Goal: Transaction & Acquisition: Purchase product/service

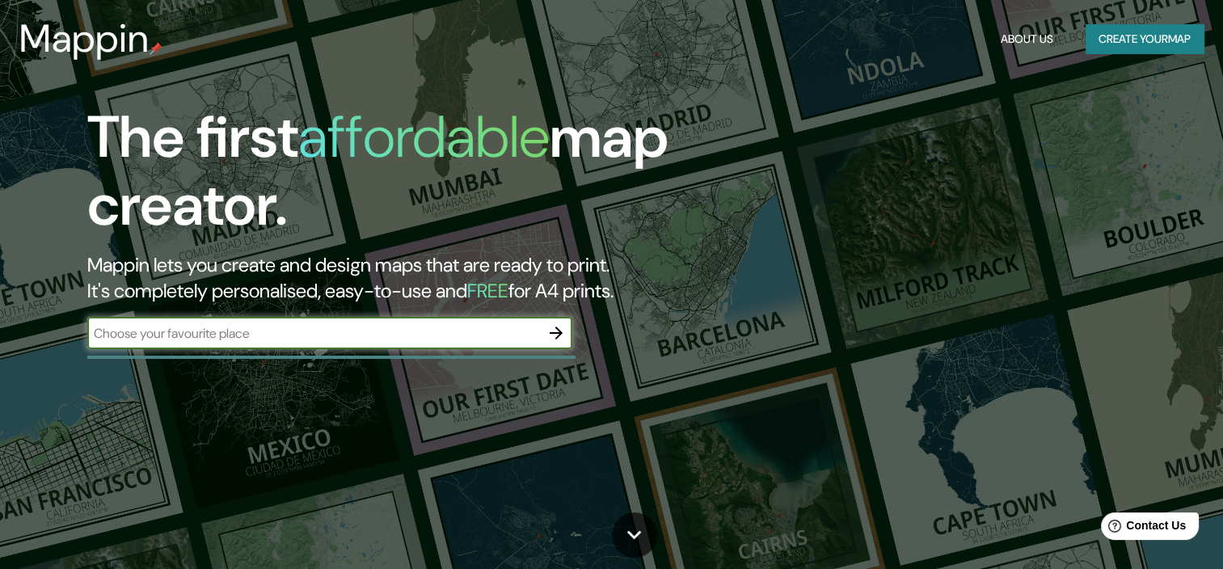
click at [213, 333] on input "text" at bounding box center [313, 333] width 453 height 19
type input "[GEOGRAPHIC_DATA]"
click at [554, 331] on icon "button" at bounding box center [555, 332] width 19 height 19
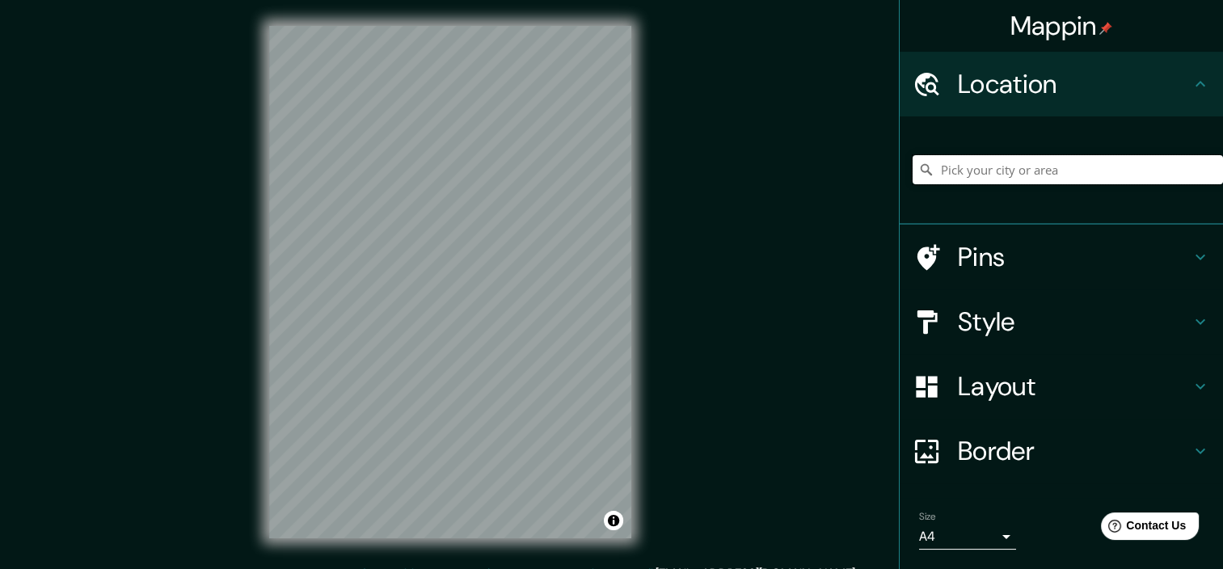
click at [1000, 177] on input "Pick your city or area" at bounding box center [1067, 169] width 310 height 29
click at [1046, 171] on input "Pick your city or area" at bounding box center [1067, 169] width 310 height 29
click at [1134, 178] on input "[GEOGRAPHIC_DATA], [GEOGRAPHIC_DATA], [GEOGRAPHIC_DATA]" at bounding box center [1067, 169] width 310 height 29
drag, startPoint x: 1134, startPoint y: 178, endPoint x: 908, endPoint y: 181, distance: 225.5
click at [899, 187] on div "[GEOGRAPHIC_DATA], [GEOGRAPHIC_DATA], [GEOGRAPHIC_DATA] [GEOGRAPHIC_DATA] [GEOG…" at bounding box center [1060, 170] width 323 height 108
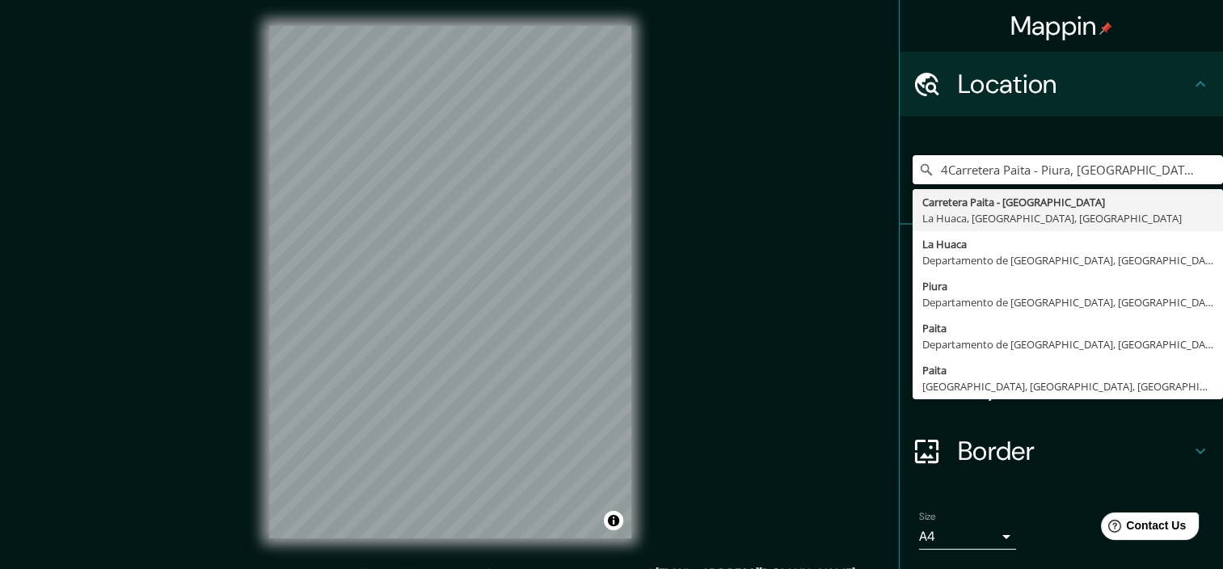
type input "4Carretera Paita - Piura, [GEOGRAPHIC_DATA], [GEOGRAPHIC_DATA], [GEOGRAPHIC_DAT…"
click at [1042, 446] on h4 "Border" at bounding box center [1074, 451] width 233 height 32
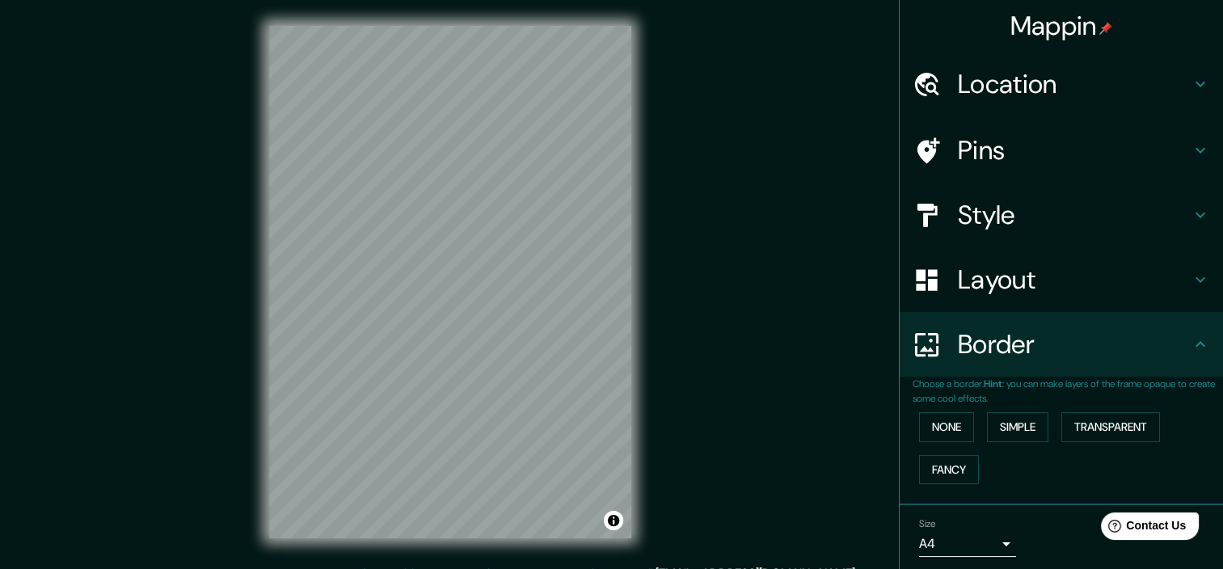
click at [1034, 154] on h4 "Pins" at bounding box center [1074, 150] width 233 height 32
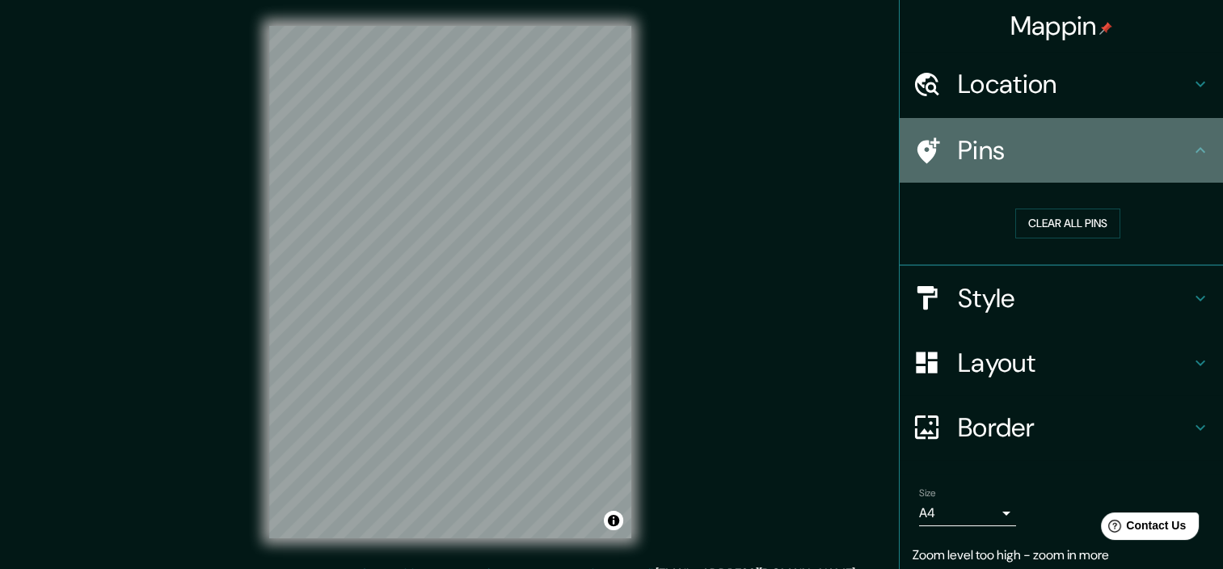
click at [1034, 154] on h4 "Pins" at bounding box center [1074, 150] width 233 height 32
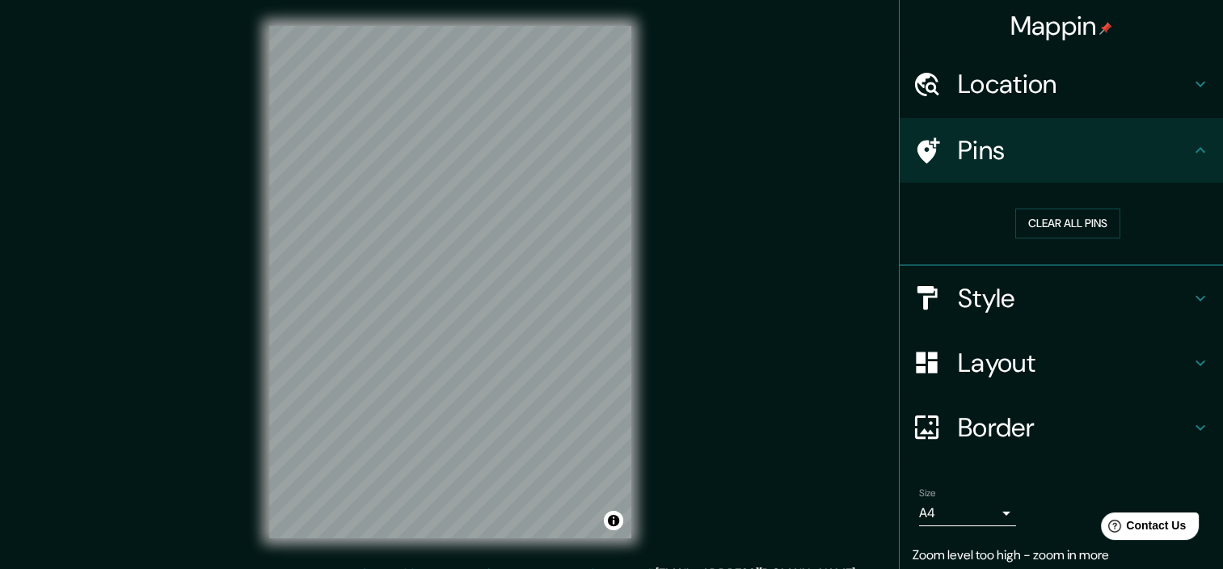
click at [1056, 74] on h4 "Location" at bounding box center [1074, 84] width 233 height 32
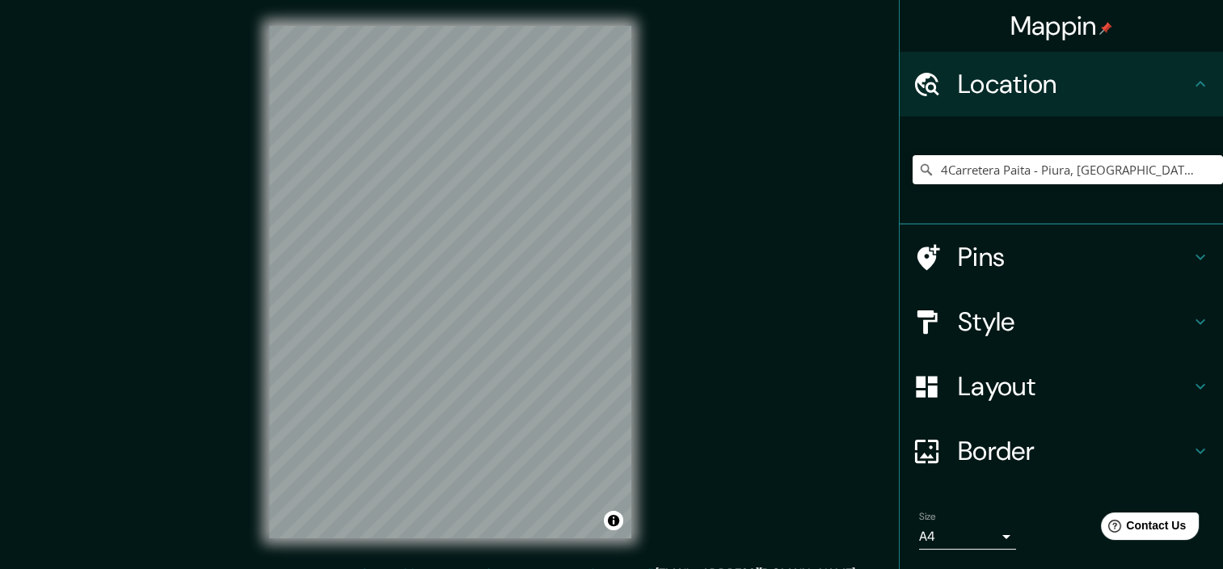
click at [1056, 74] on h4 "Location" at bounding box center [1074, 84] width 233 height 32
click at [1051, 326] on h4 "Style" at bounding box center [1074, 321] width 233 height 32
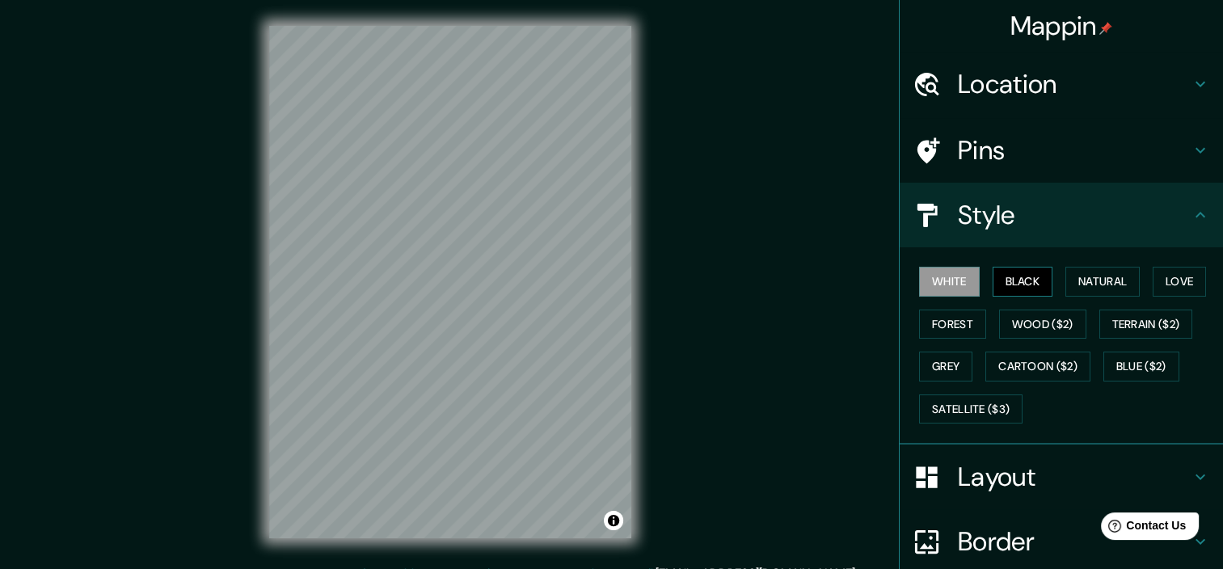
click at [1009, 278] on button "Black" at bounding box center [1022, 282] width 61 height 30
click at [1070, 278] on button "Natural" at bounding box center [1102, 282] width 74 height 30
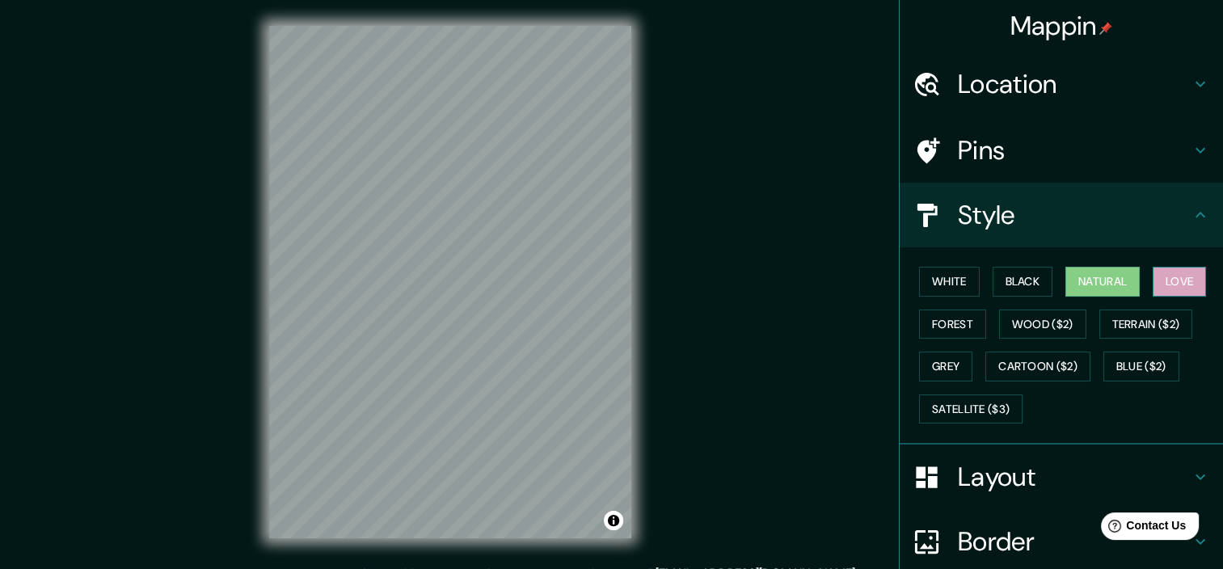
click at [1174, 280] on button "Love" at bounding box center [1178, 282] width 53 height 30
click at [949, 314] on button "Forest" at bounding box center [952, 324] width 67 height 30
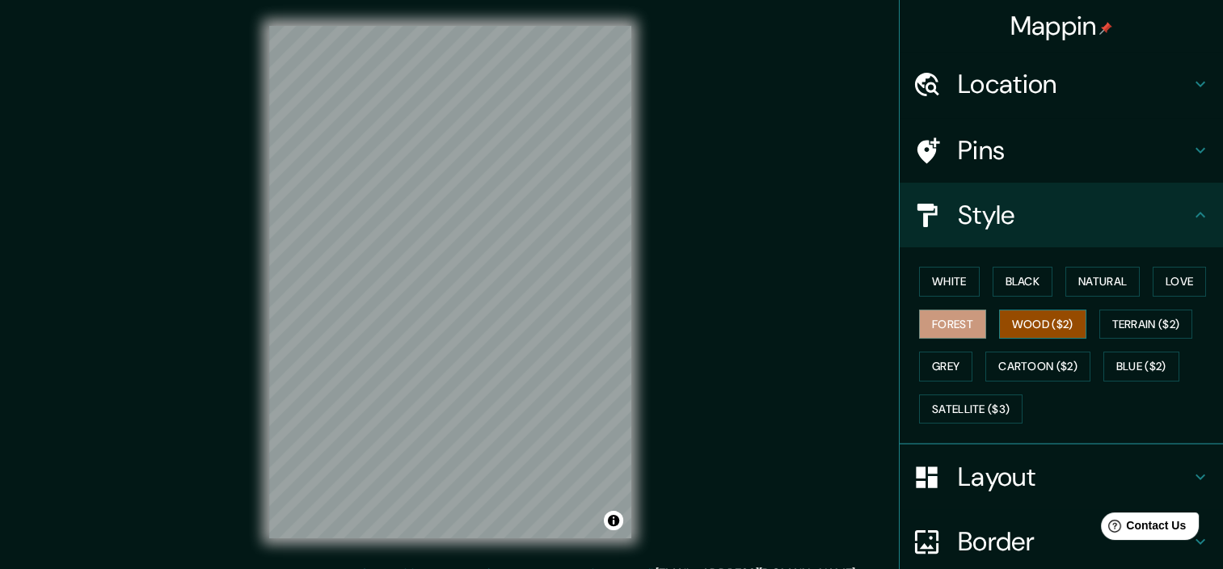
click at [1020, 323] on button "Wood ($2)" at bounding box center [1042, 324] width 87 height 30
click at [1130, 310] on button "Terrain ($2)" at bounding box center [1146, 324] width 94 height 30
click at [1041, 326] on button "Wood ($2)" at bounding box center [1042, 324] width 87 height 30
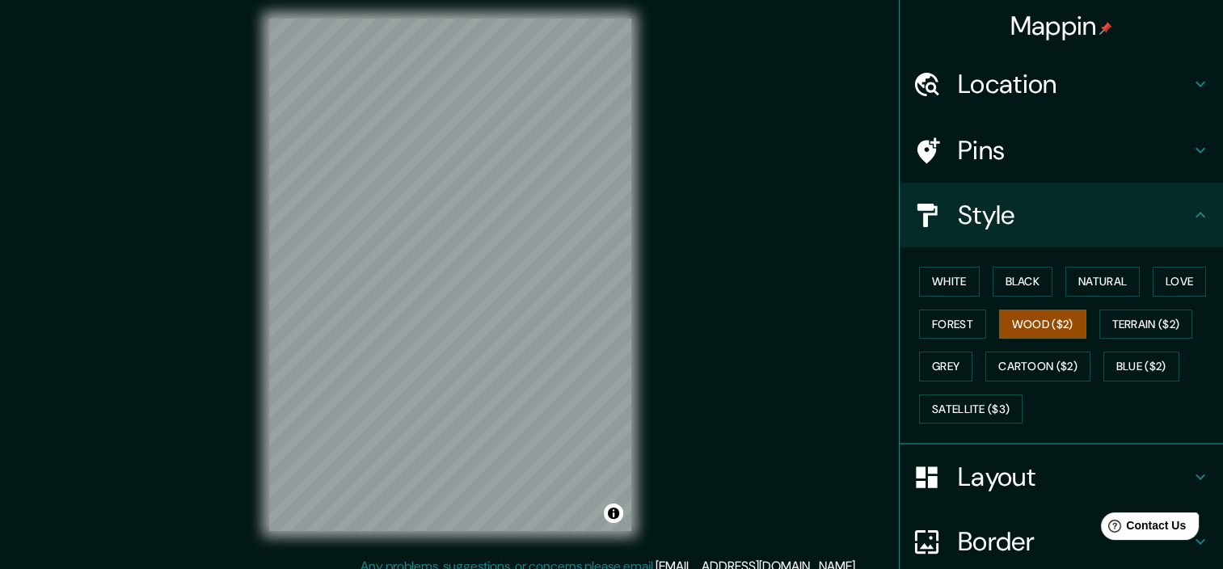
scroll to position [20, 0]
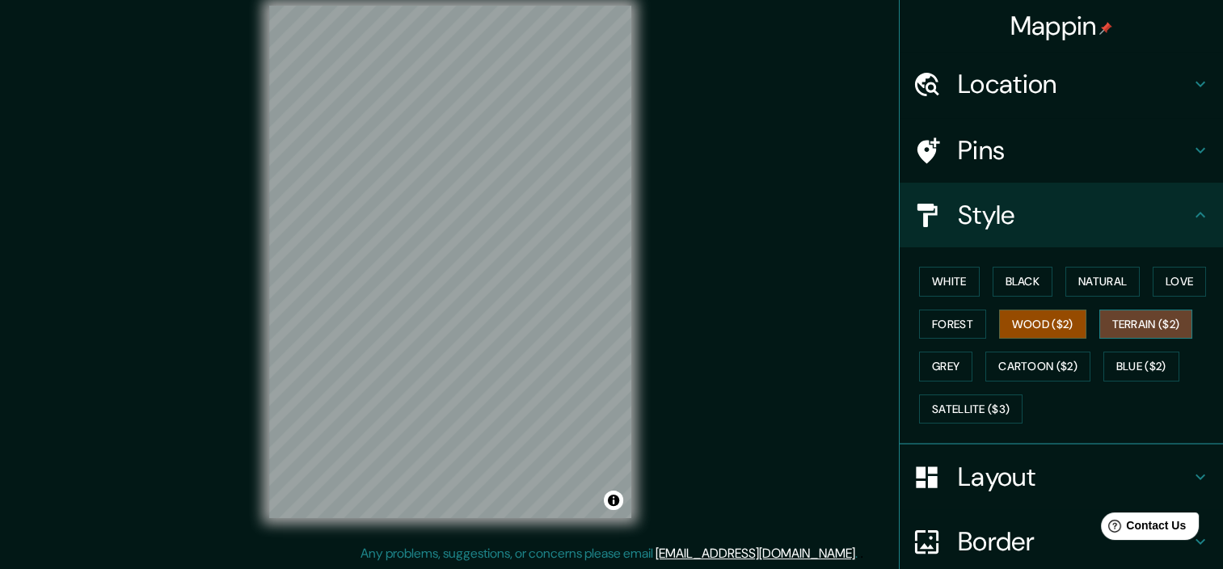
click at [1144, 323] on button "Terrain ($2)" at bounding box center [1146, 324] width 94 height 30
click at [919, 367] on button "Grey" at bounding box center [945, 367] width 53 height 30
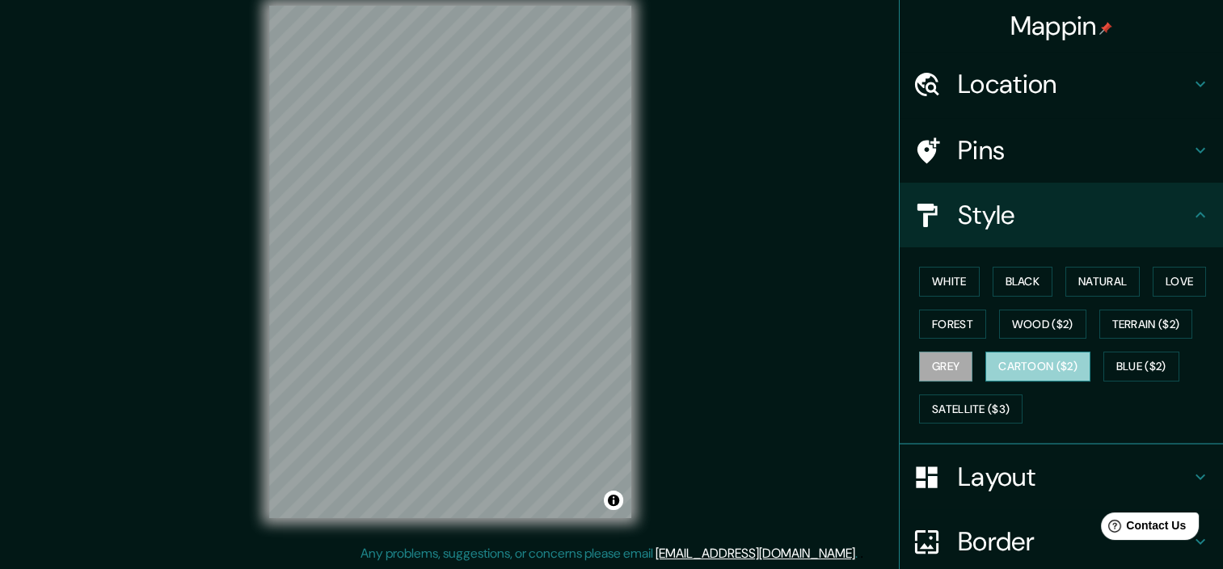
click at [1004, 374] on button "Cartoon ($2)" at bounding box center [1037, 367] width 105 height 30
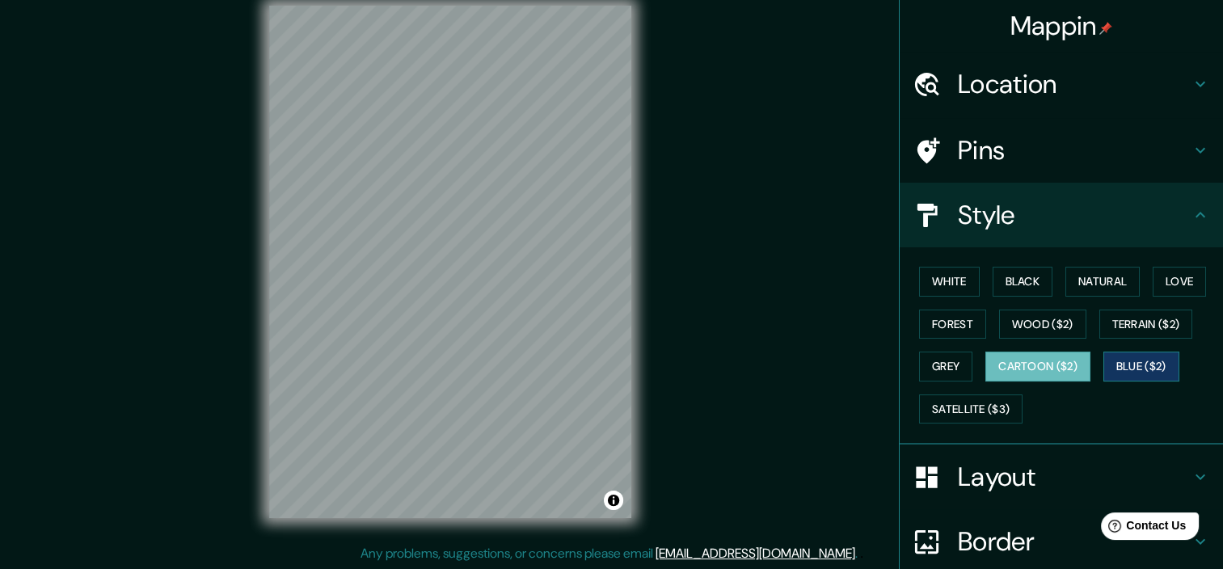
click at [1136, 364] on button "Blue ($2)" at bounding box center [1141, 367] width 76 height 30
click at [1135, 314] on button "Terrain ($2)" at bounding box center [1146, 324] width 94 height 30
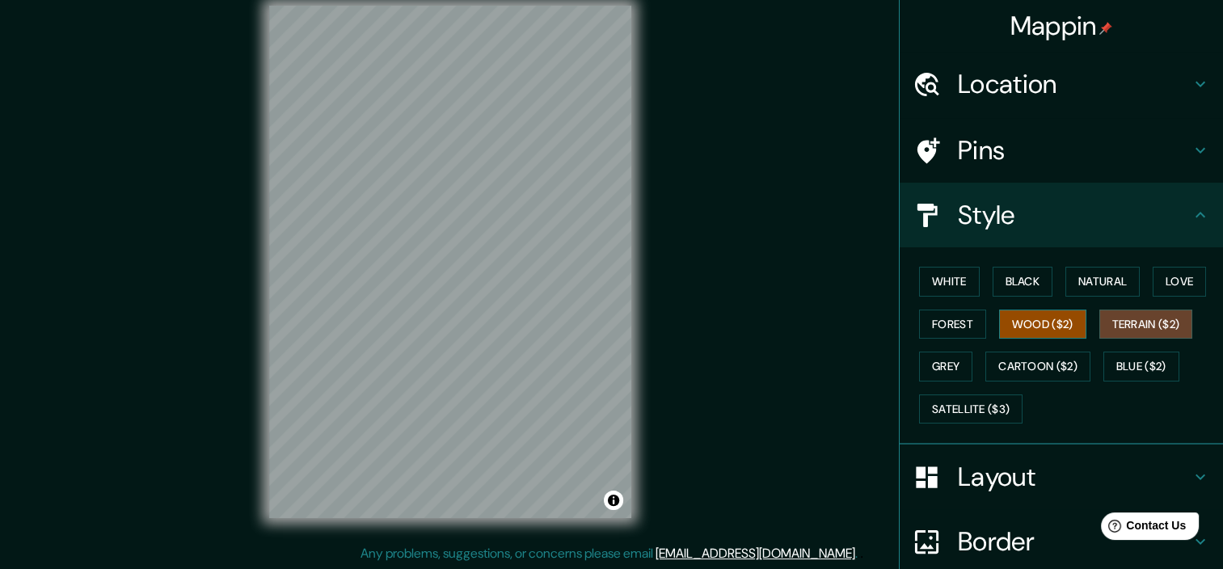
click at [1038, 320] on button "Wood ($2)" at bounding box center [1042, 324] width 87 height 30
